Goal: Information Seeking & Learning: Learn about a topic

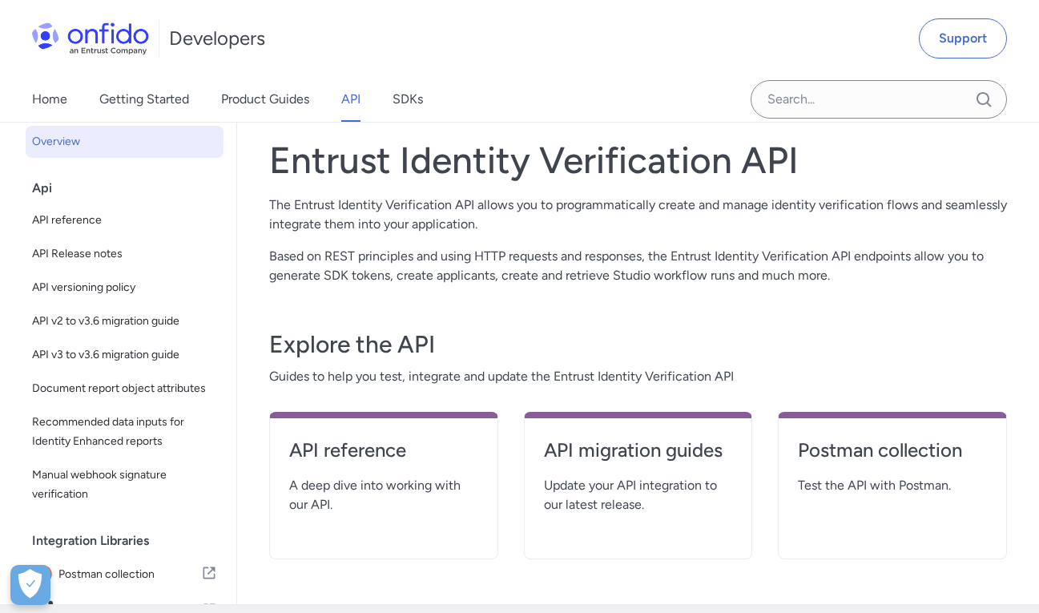
scroll to position [91, 0]
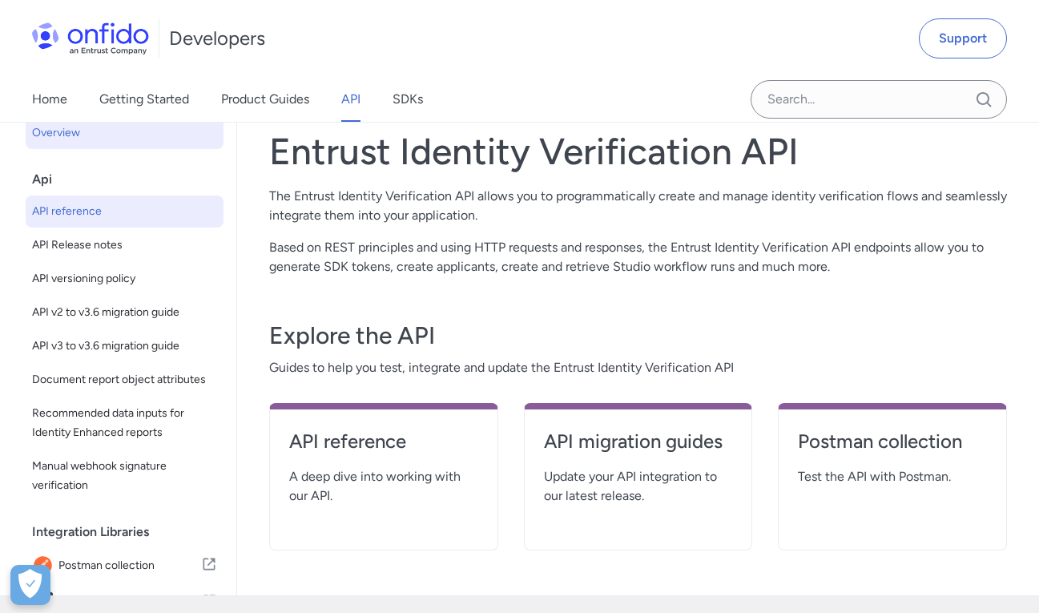
click at [118, 213] on span "API reference" at bounding box center [124, 211] width 185 height 19
select select "http"
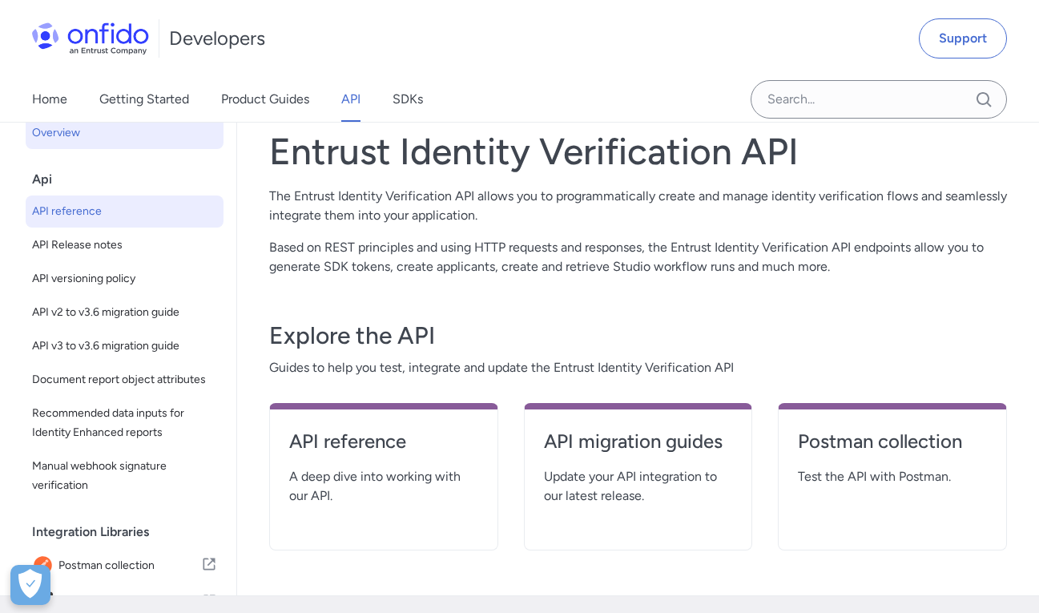
select select "http"
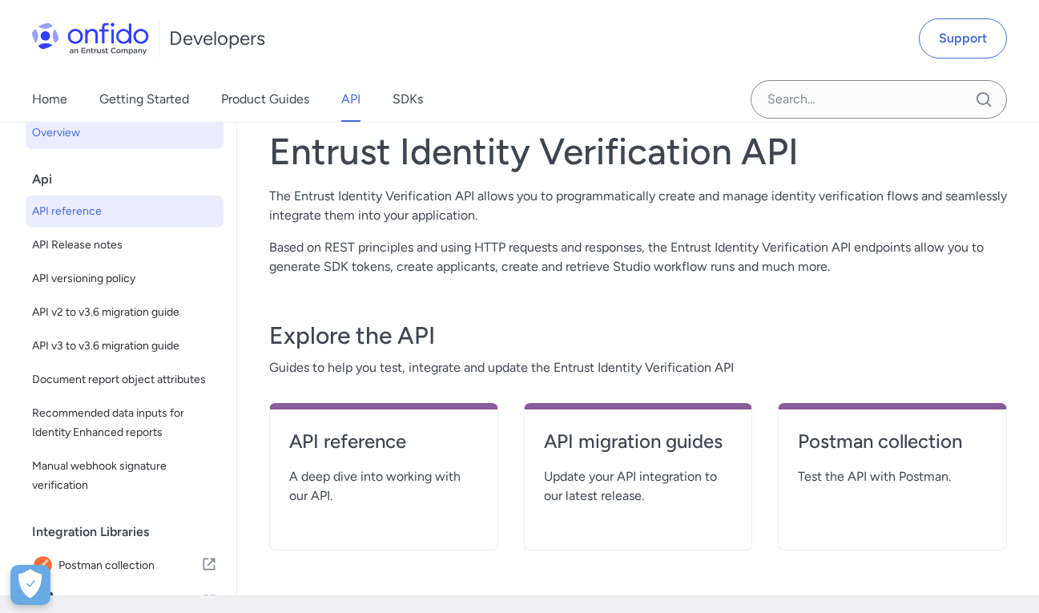
select select "http"
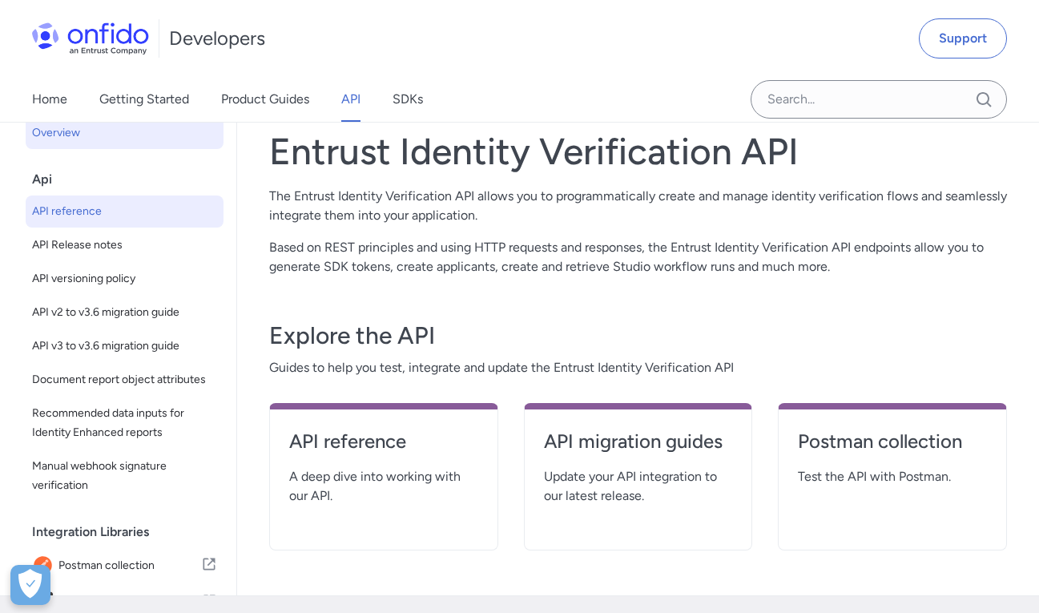
select select "http"
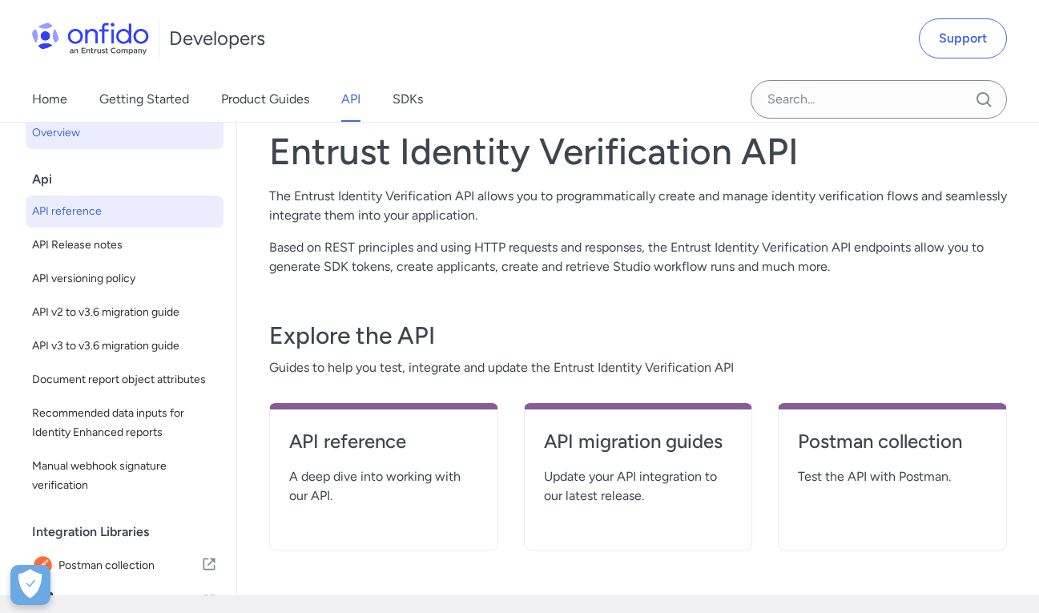
select select "http"
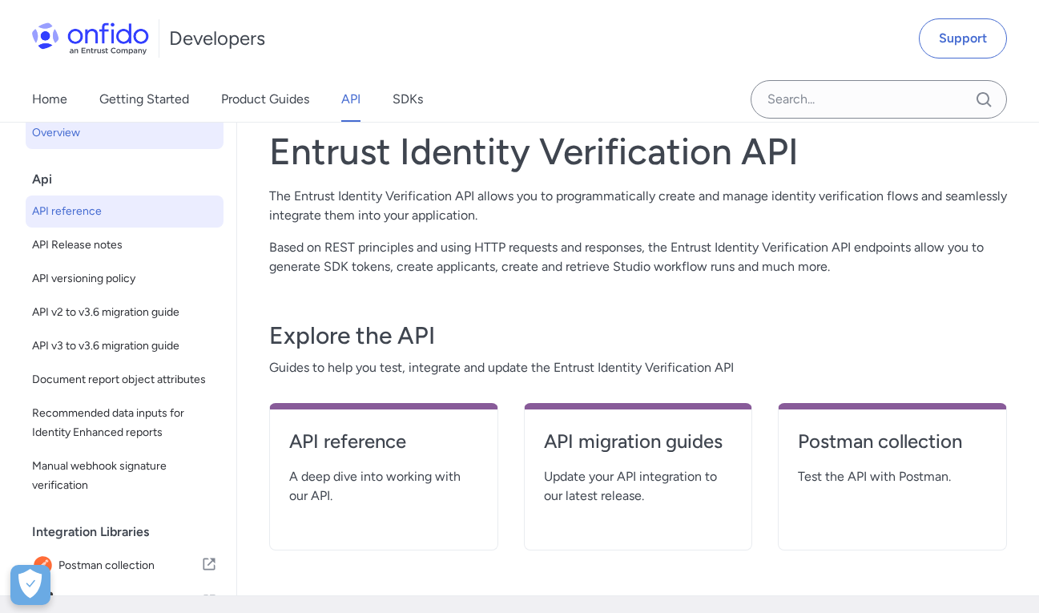
select select "http"
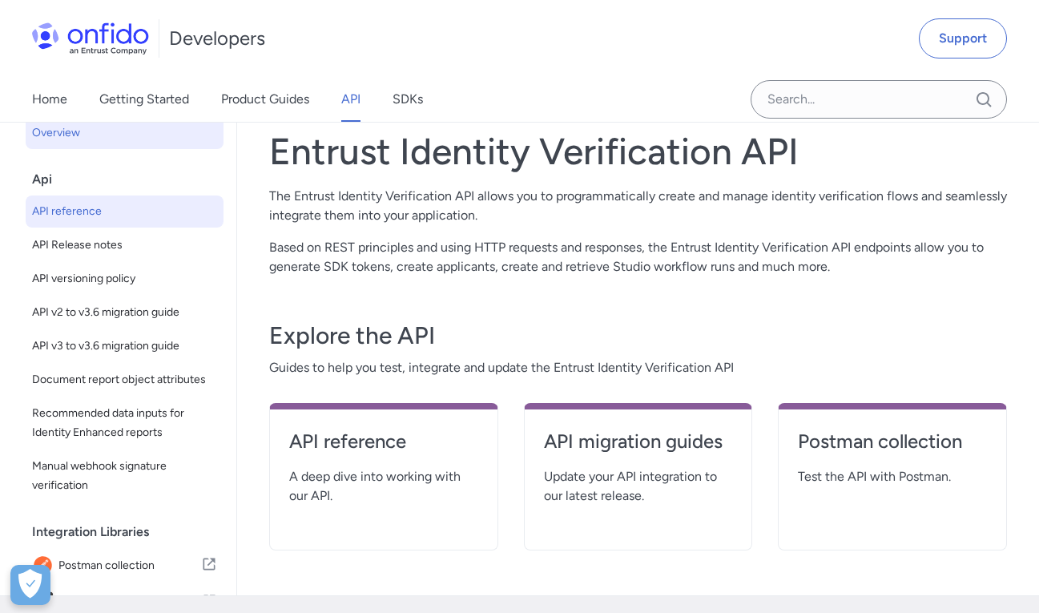
select select "http"
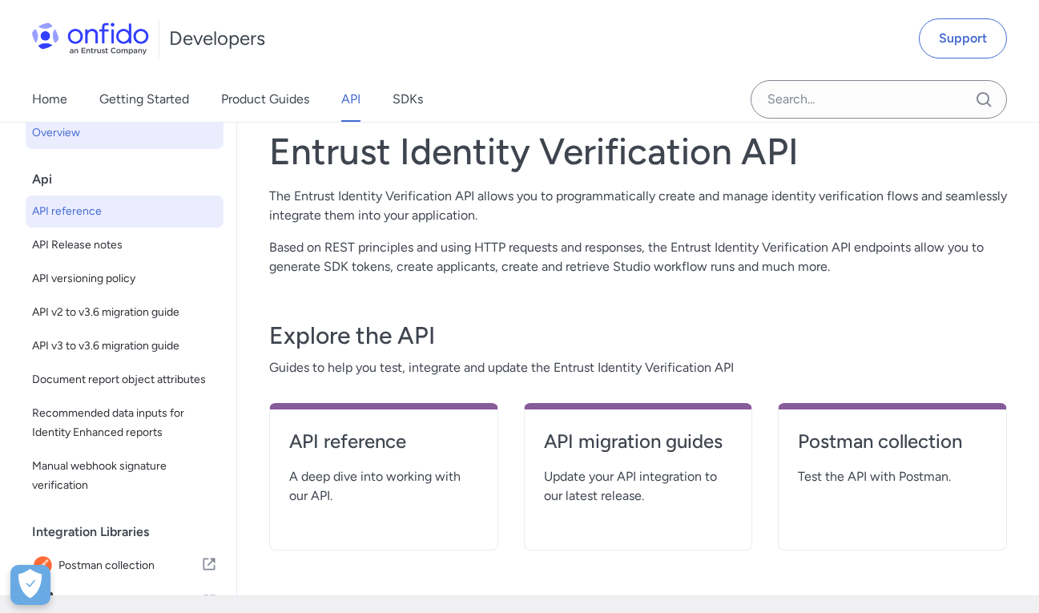
select select "http"
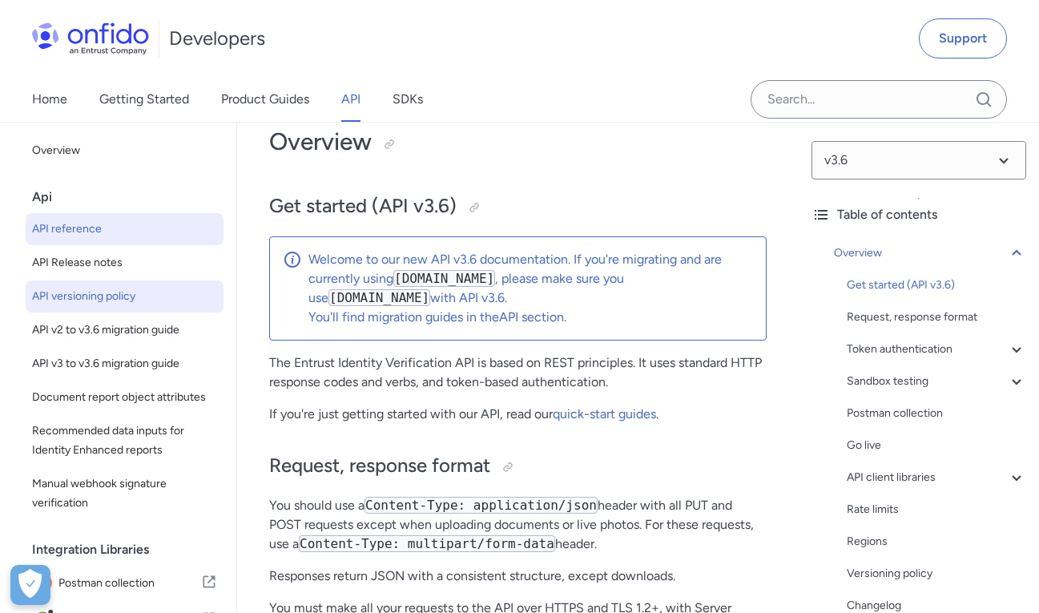
click at [136, 302] on span "API versioning policy" at bounding box center [124, 296] width 185 height 19
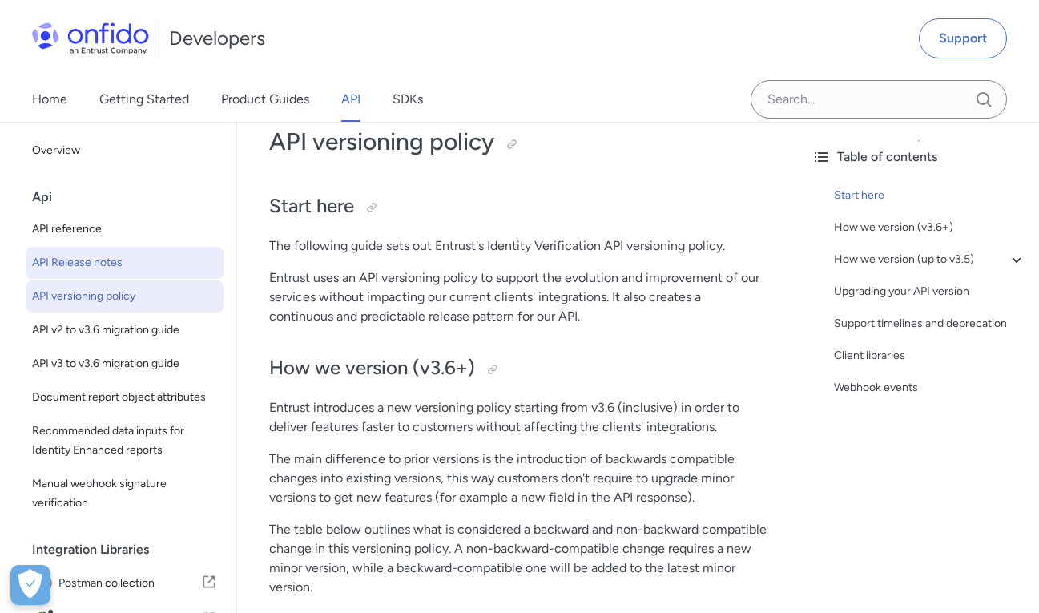
click at [126, 256] on span "API Release notes" at bounding box center [124, 262] width 185 height 19
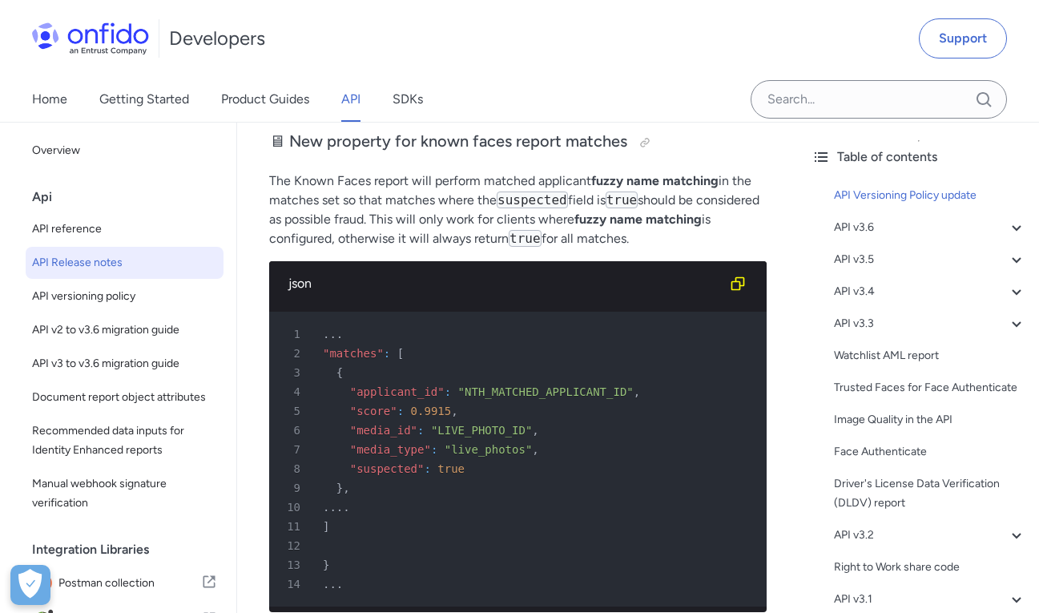
scroll to position [665, 0]
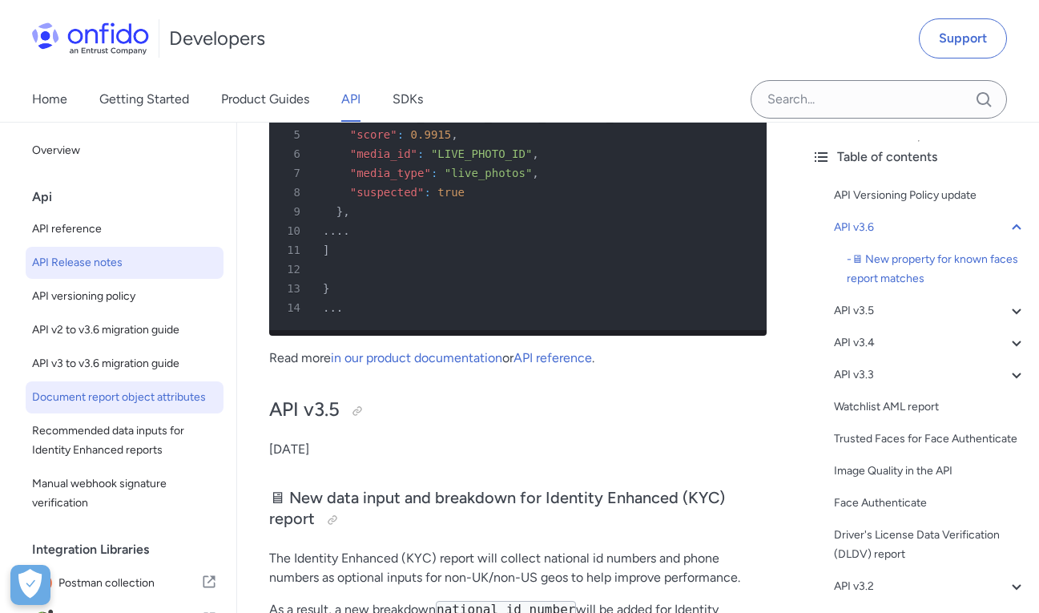
click at [99, 395] on span "Document report object attributes" at bounding box center [124, 397] width 185 height 19
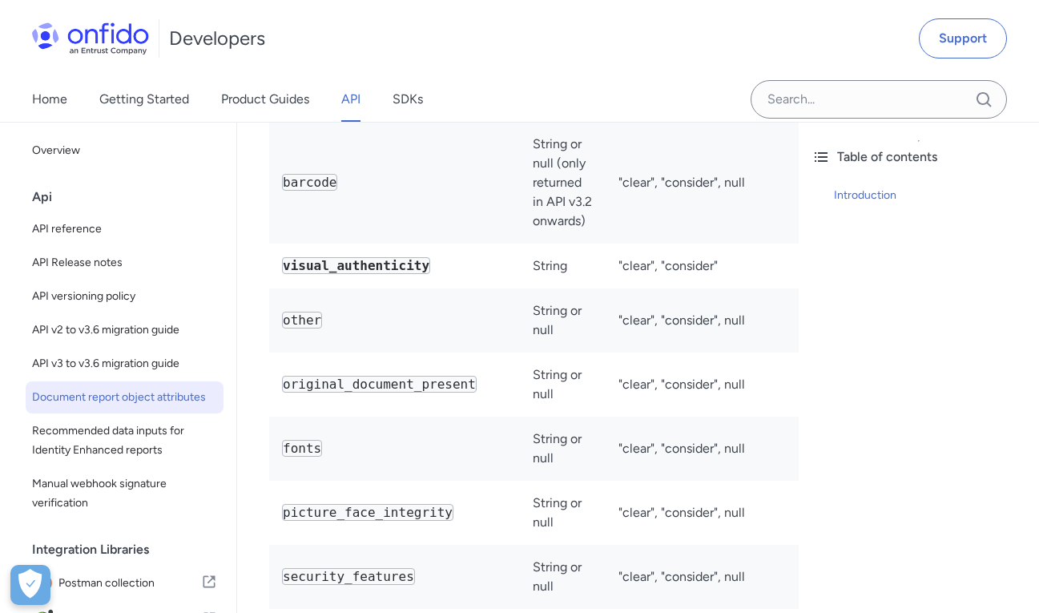
scroll to position [4738, 0]
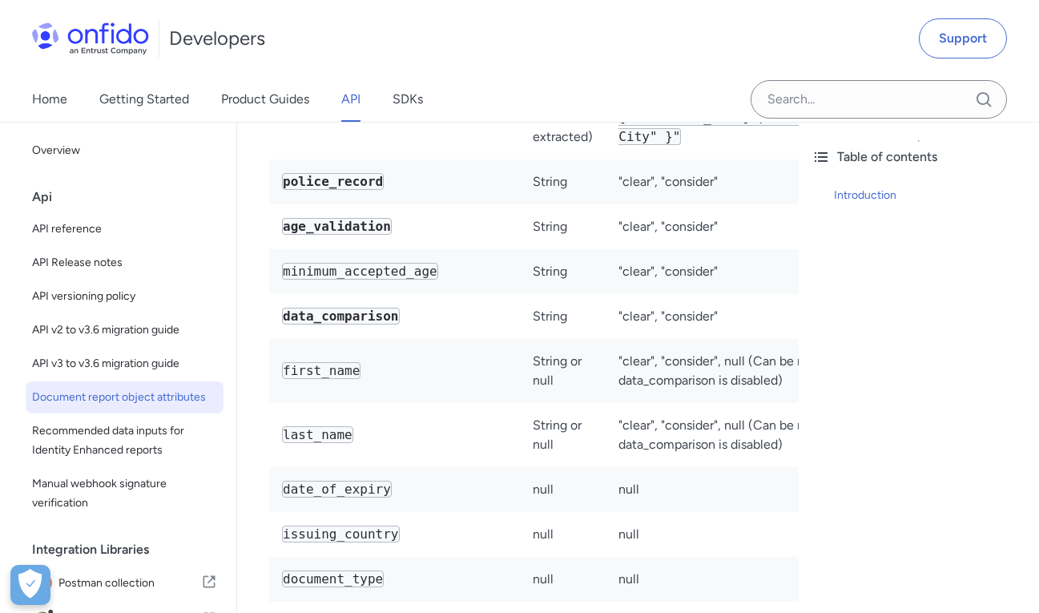
click at [20, 200] on div "Back to Home Overview Api API reference API Release notes API versioning policy…" at bounding box center [118, 511] width 236 height 779
click at [46, 200] on div "Api" at bounding box center [131, 197] width 198 height 32
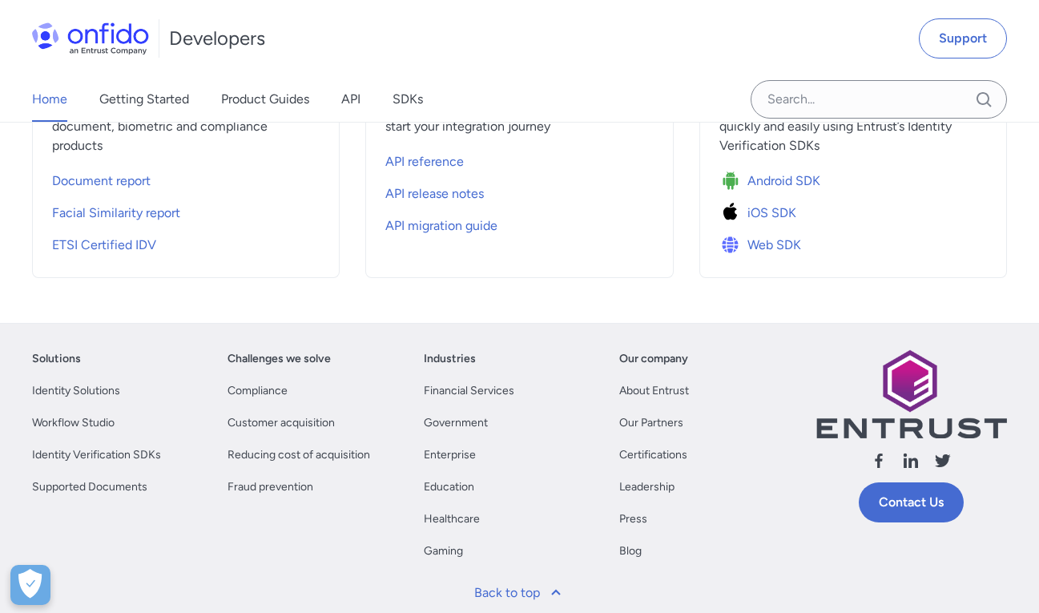
scroll to position [844, 0]
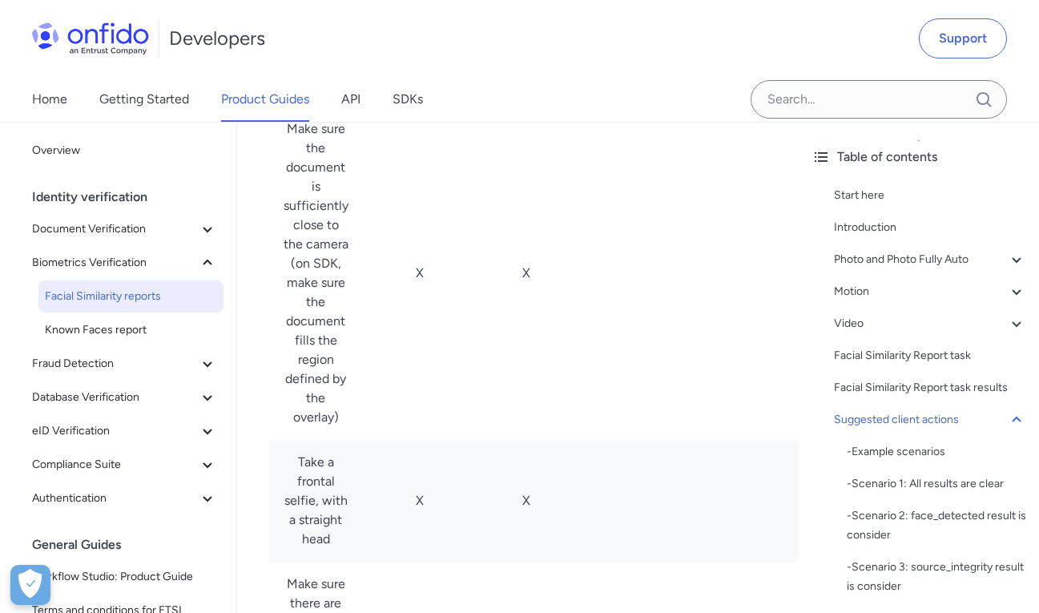
scroll to position [10697, 0]
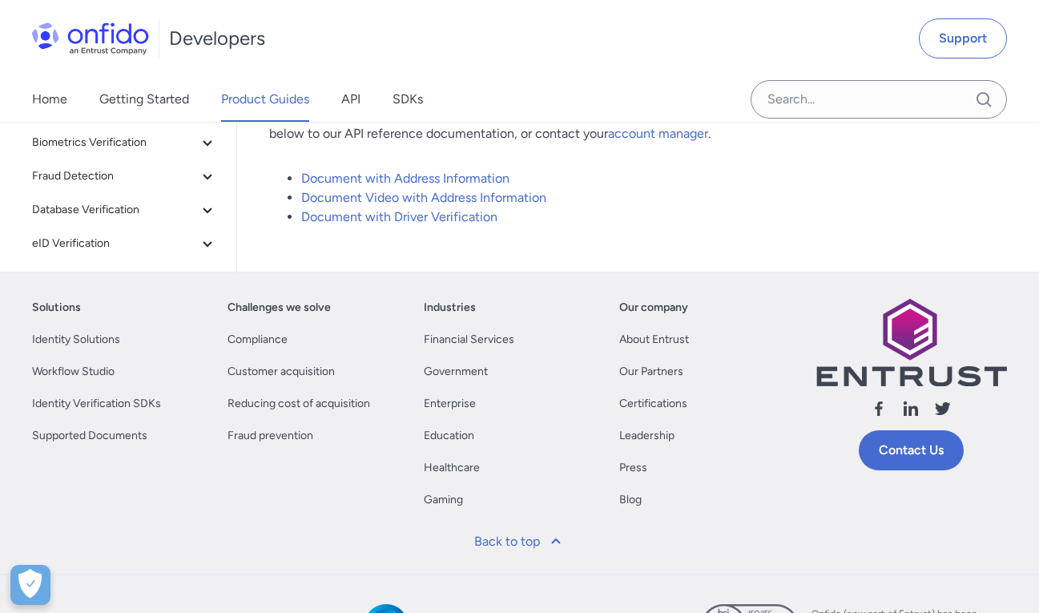
scroll to position [13323, 0]
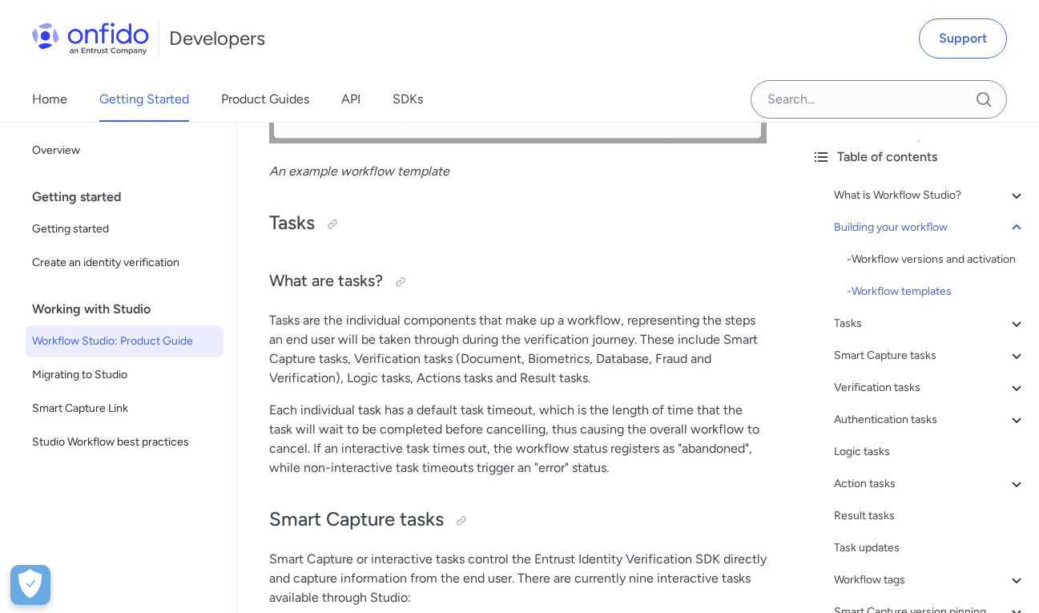
scroll to position [4052, 0]
